Goal: Transaction & Acquisition: Purchase product/service

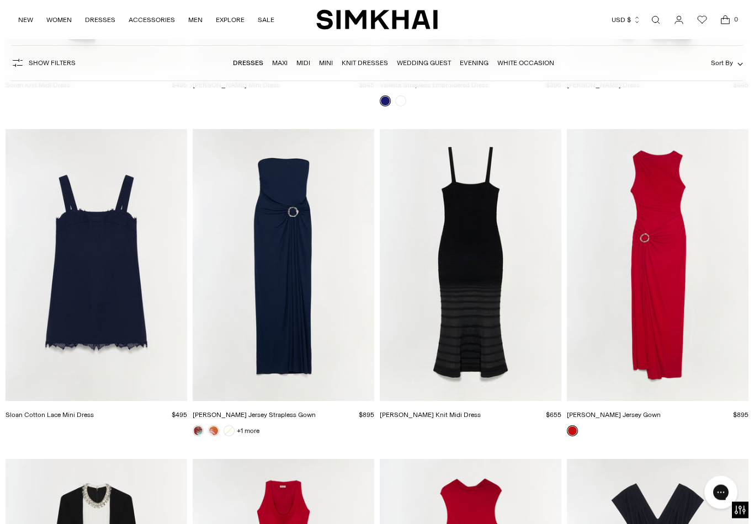
scroll to position [6581, 0]
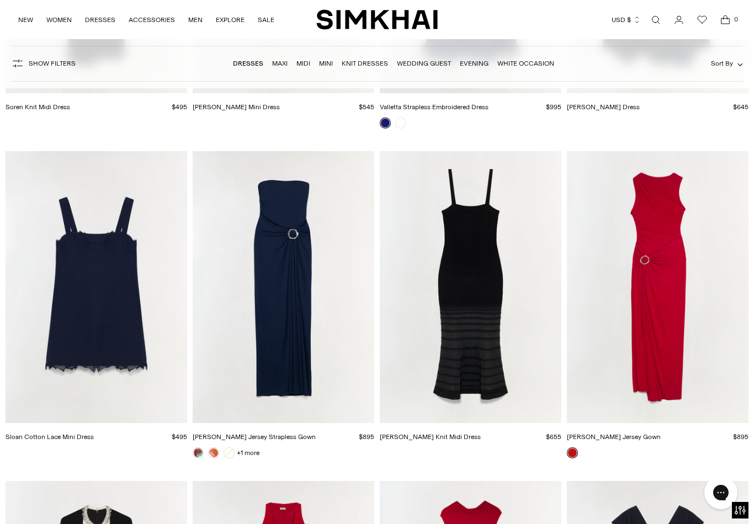
click at [290, 282] on img "Emma Jersey Strapless Gown" at bounding box center [284, 287] width 182 height 273
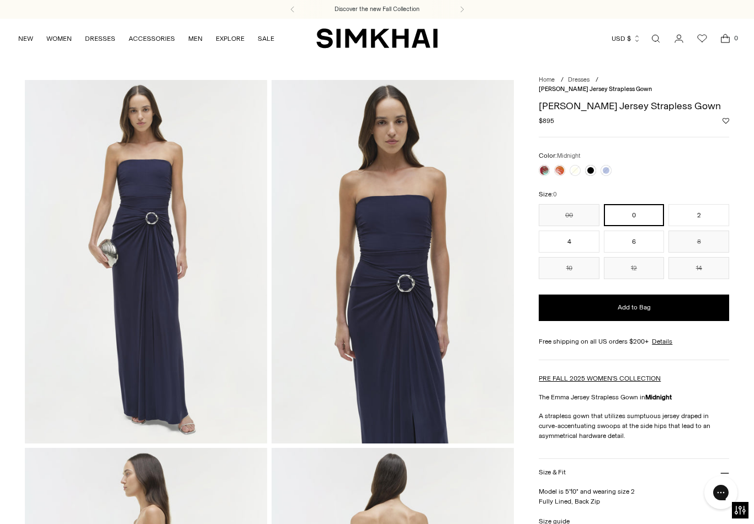
click at [546, 165] on link at bounding box center [544, 170] width 11 height 11
click at [609, 165] on link at bounding box center [605, 170] width 11 height 11
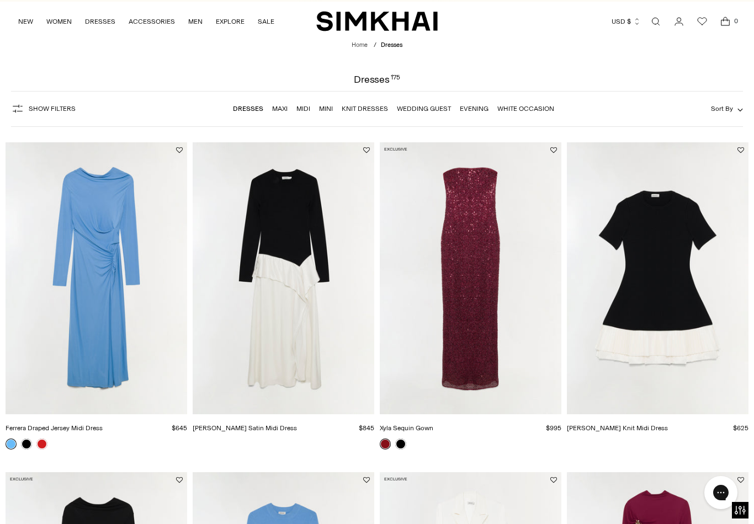
click at [284, 112] on link "Maxi" at bounding box center [279, 109] width 15 height 8
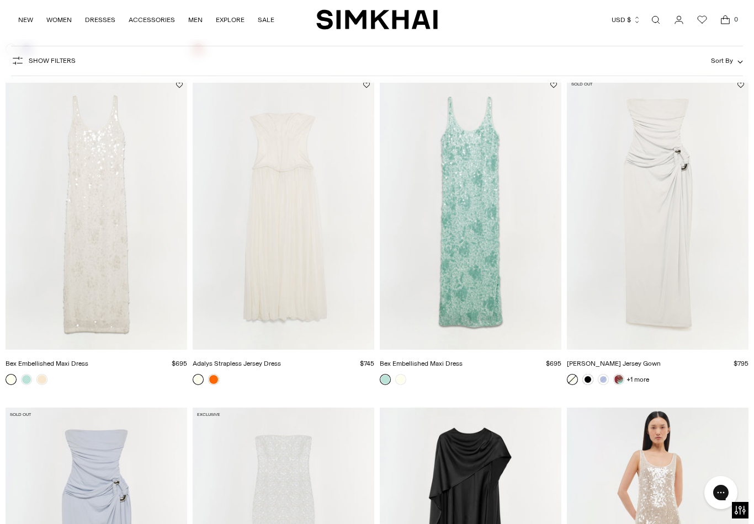
scroll to position [1705, 0]
